Goal: Task Accomplishment & Management: Manage account settings

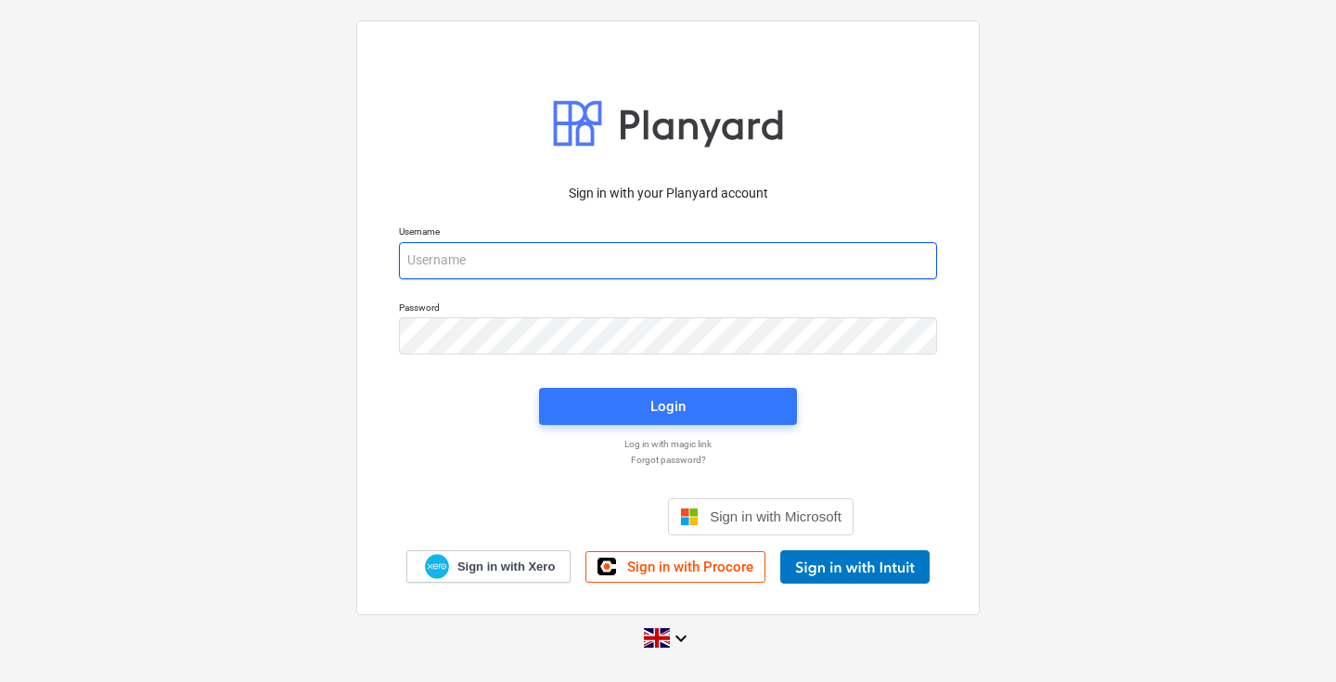
click at [482, 257] on input "email" at bounding box center [668, 260] width 538 height 37
type input "[PERSON_NAME][EMAIL_ADDRESS][DOMAIN_NAME]"
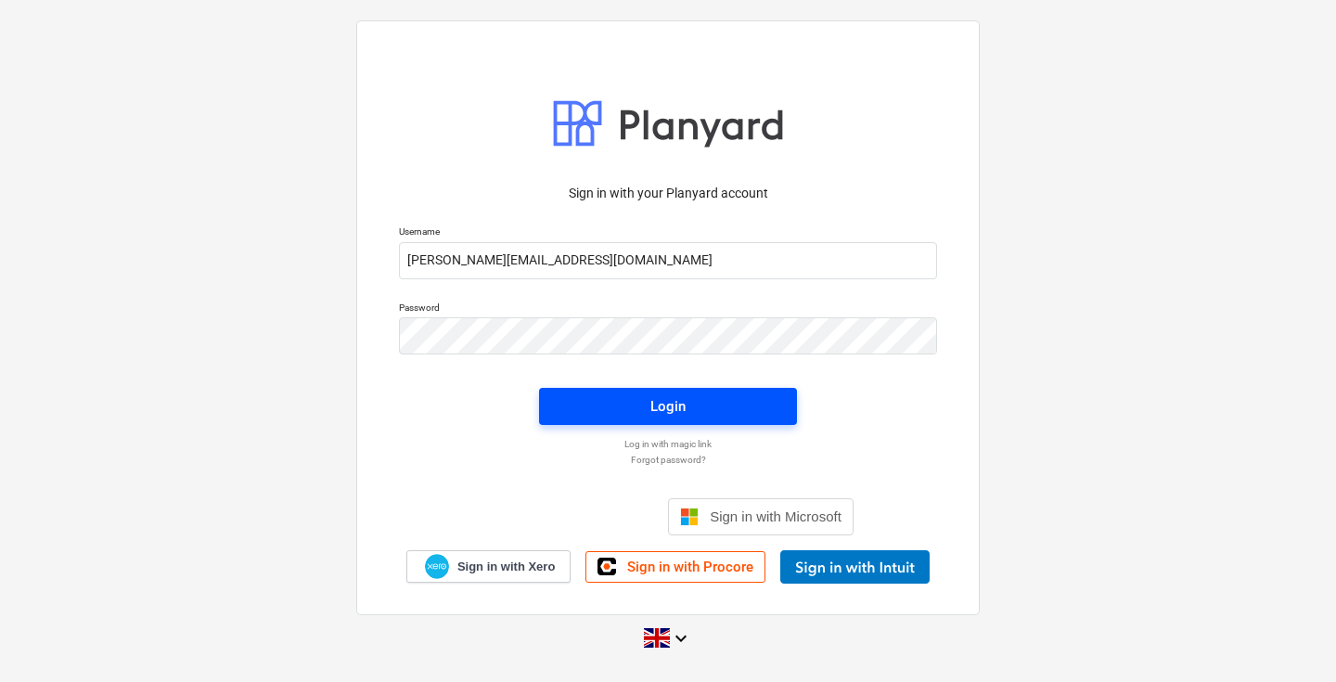
click at [636, 406] on span "Login" at bounding box center [667, 406] width 213 height 24
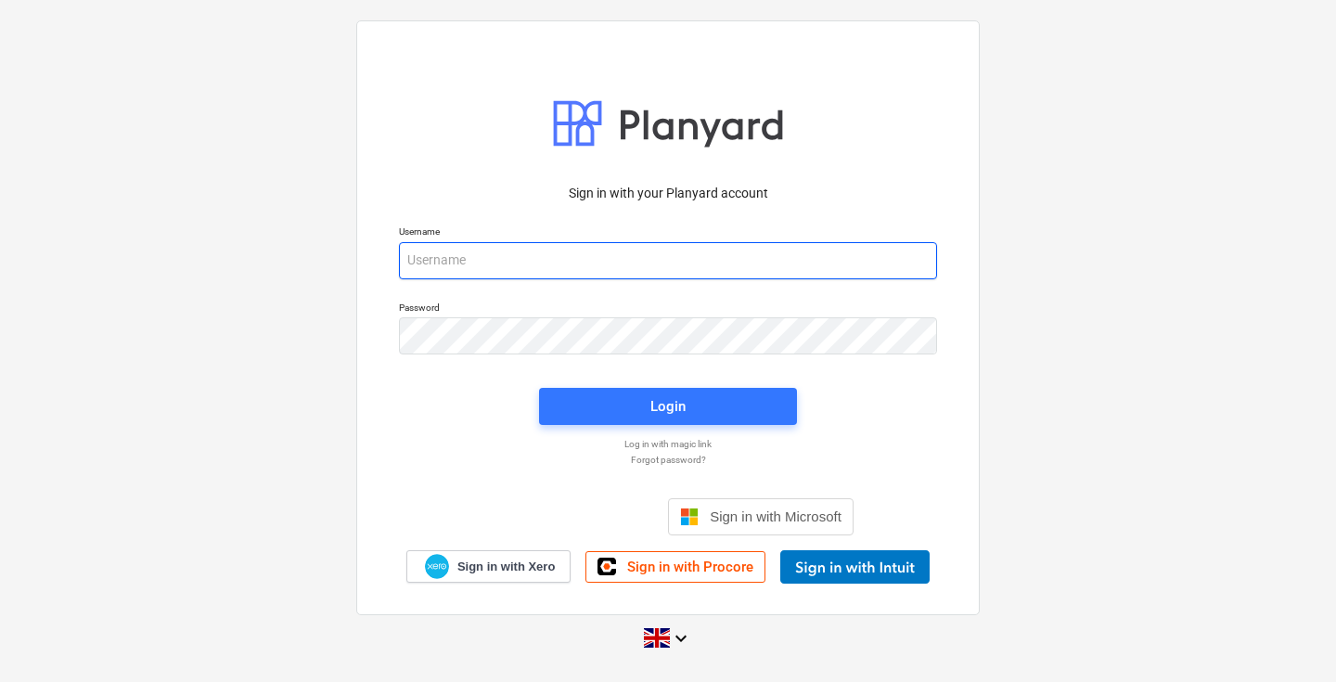
click at [495, 264] on input "email" at bounding box center [668, 260] width 538 height 37
paste input "amanda@thehalogroup.co.uk"
type input "amanda@thehalogroup.co.uk"
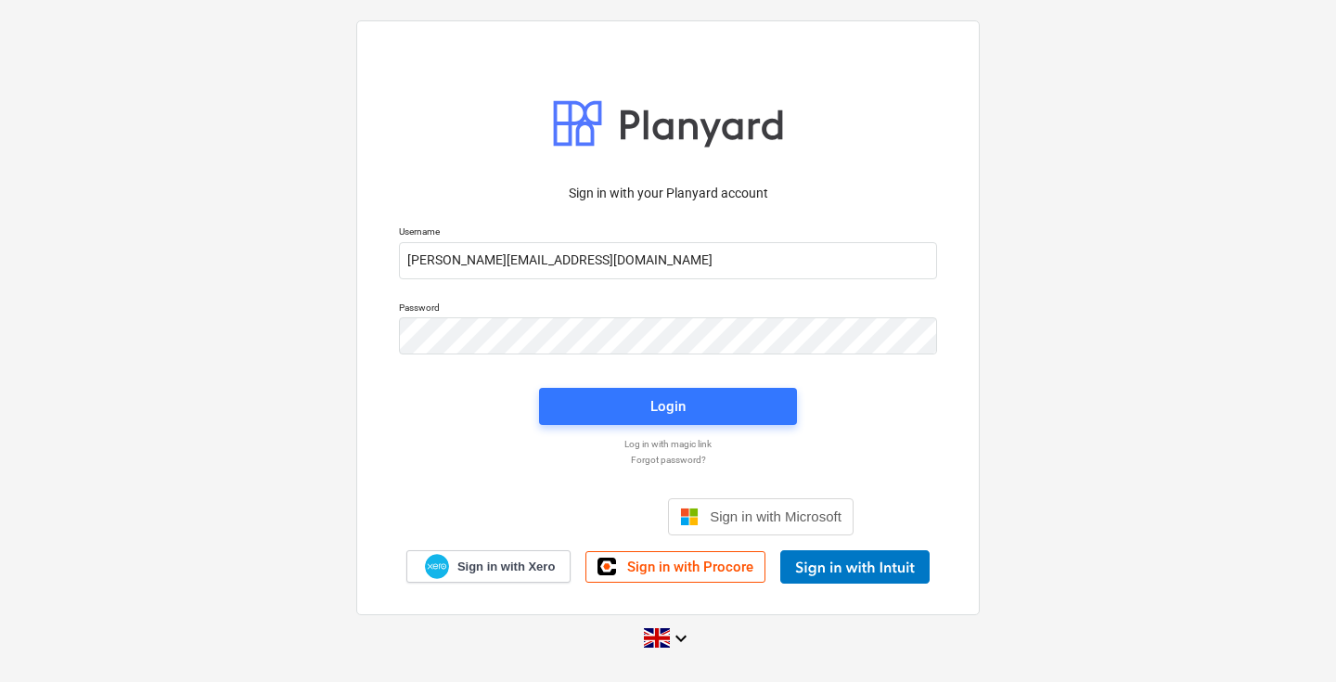
click at [696, 461] on p "Forgot password?" at bounding box center [668, 460] width 557 height 12
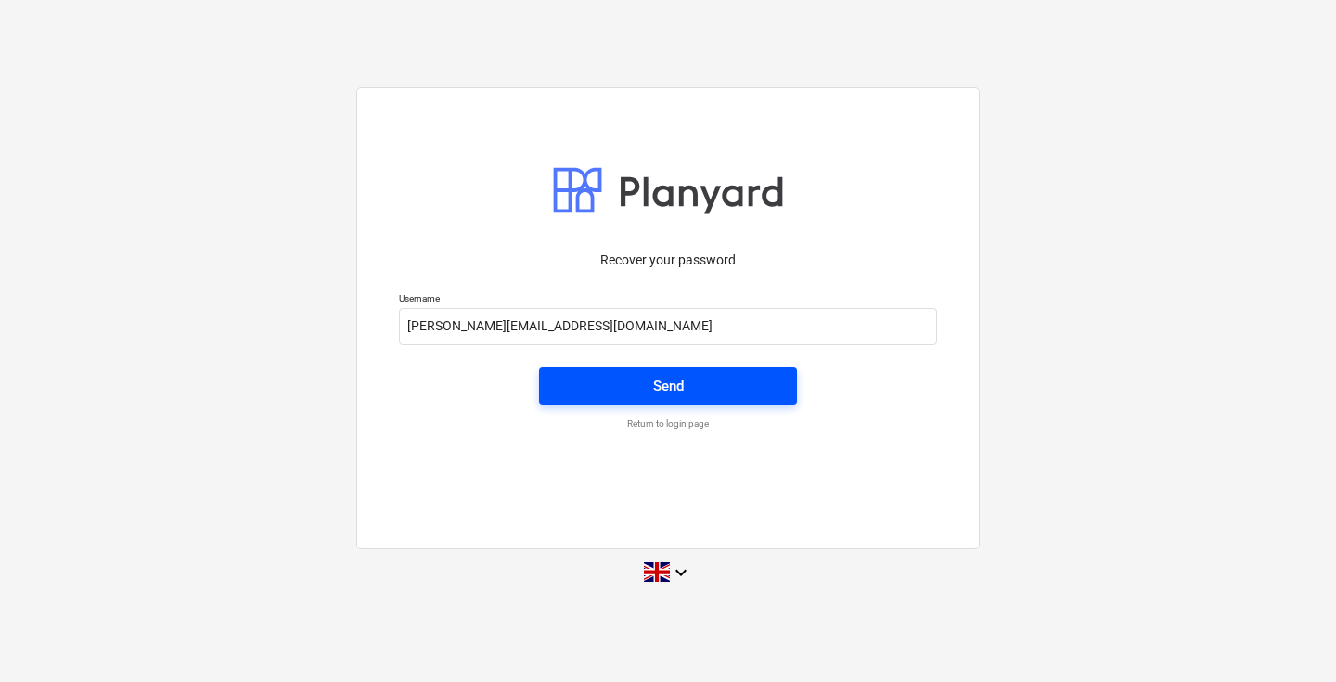
click at [677, 376] on div "Send" at bounding box center [668, 386] width 31 height 24
